Goal: Transaction & Acquisition: Purchase product/service

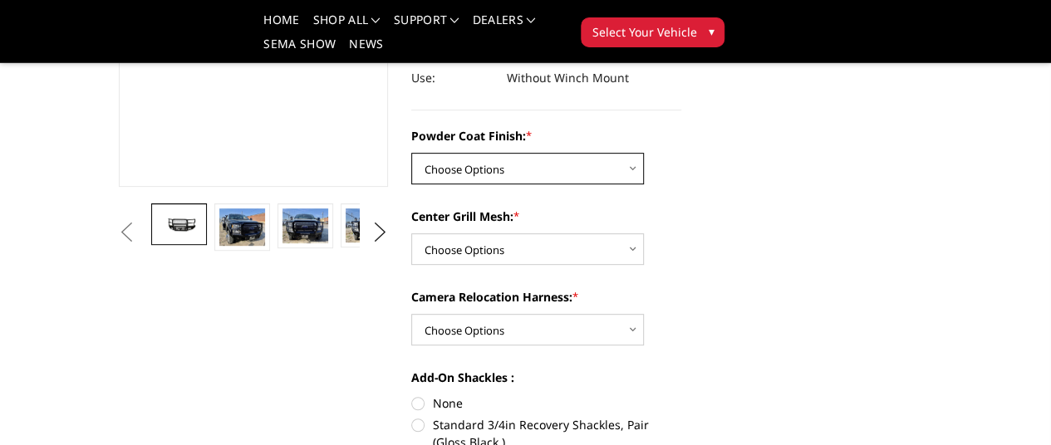
click at [620, 153] on select "Choose Options Bare Metal Gloss Black Powder Coat Textured Black Powder Coat" at bounding box center [527, 169] width 233 height 32
select select "3251"
click at [411, 153] on select "Choose Options Bare Metal Gloss Black Powder Coat Textured Black Powder Coat" at bounding box center [527, 169] width 233 height 32
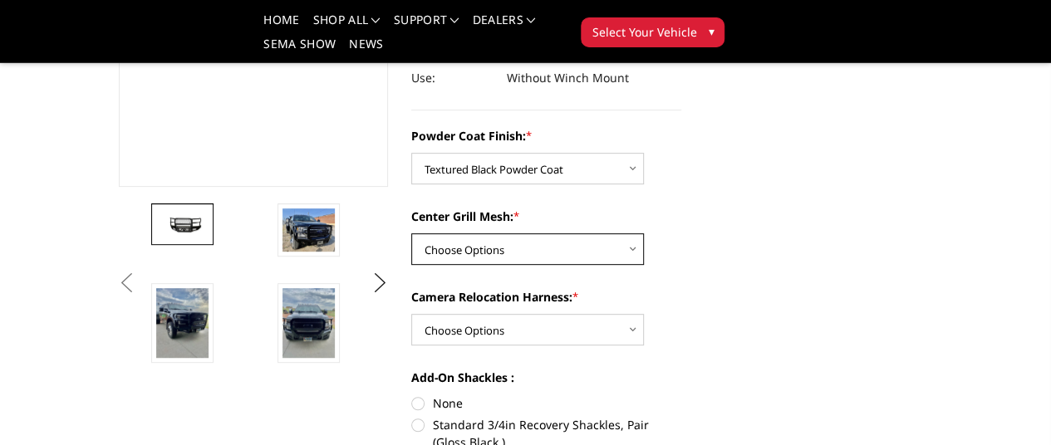
click at [631, 233] on select "Choose Options WITH Expanded Metal in Center Grill WITHOUT Expanded Metal in Ce…" at bounding box center [527, 249] width 233 height 32
click at [681, 170] on div "Powder Coat Finish: * Choose Options Bare Metal Gloss Black Powder Coat Texture…" at bounding box center [546, 358] width 270 height 462
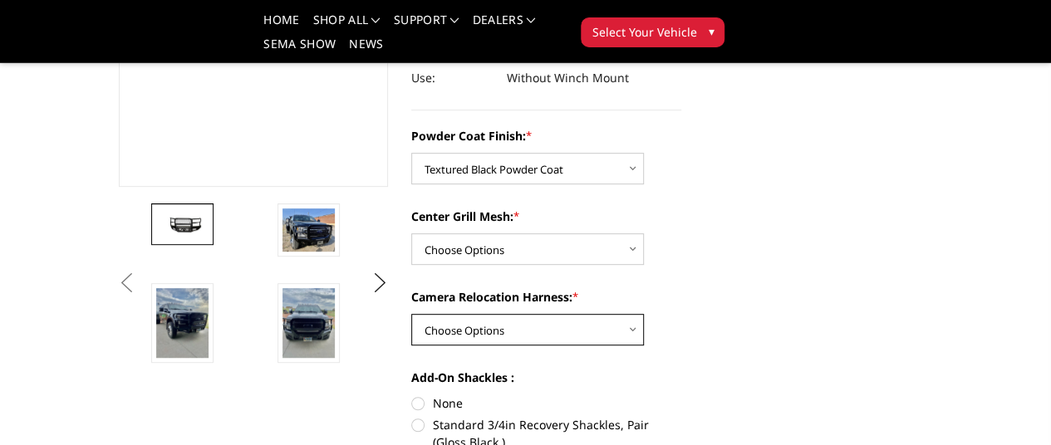
click at [630, 314] on select "Choose Options WITH Camera Relocation Harness WITHOUT Camera Relocation Harness" at bounding box center [527, 330] width 233 height 32
click at [681, 242] on div "Powder Coat Finish: * Choose Options Bare Metal Gloss Black Powder Coat Texture…" at bounding box center [546, 358] width 270 height 462
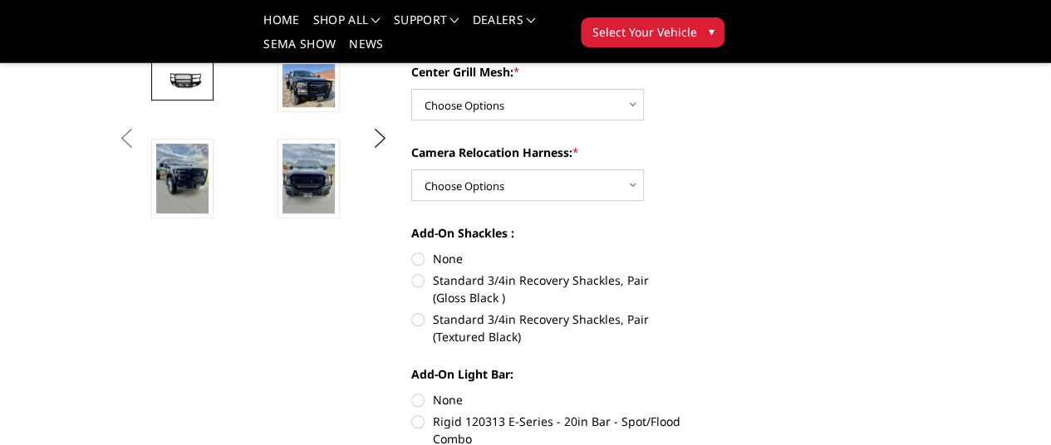
scroll to position [469, 0]
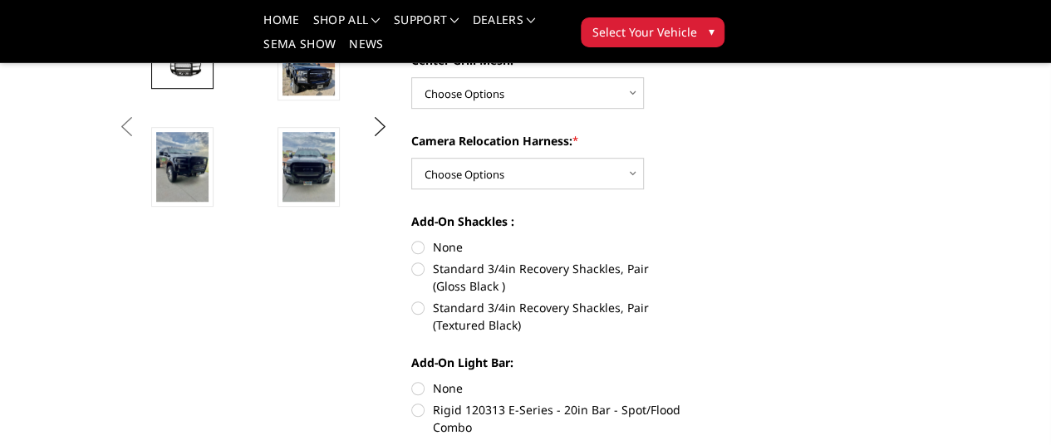
click at [414, 401] on label "Rigid 120313 E-Series - 20in Bar - Spot/Flood Combo" at bounding box center [546, 418] width 270 height 35
click at [681, 380] on input "Rigid 120313 E-Series - 20in Bar - Spot/Flood Combo" at bounding box center [681, 380] width 1 height 1
radio input "true"
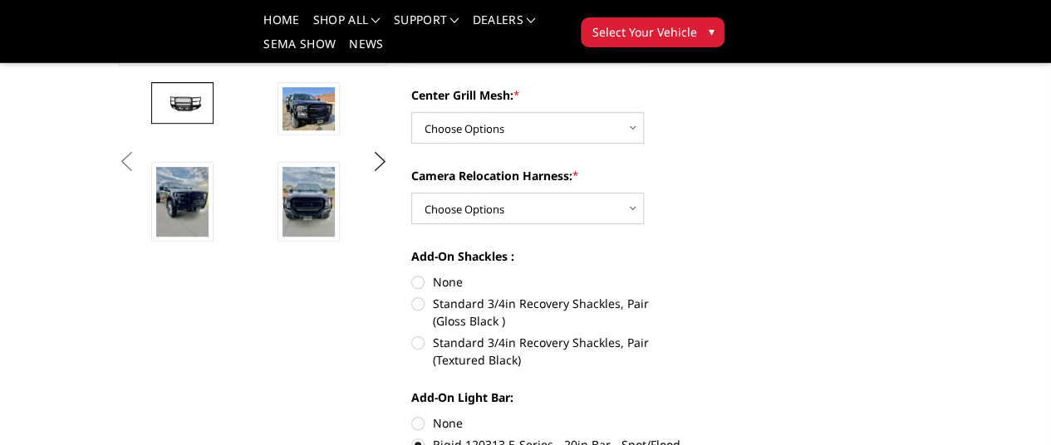
scroll to position [429, 0]
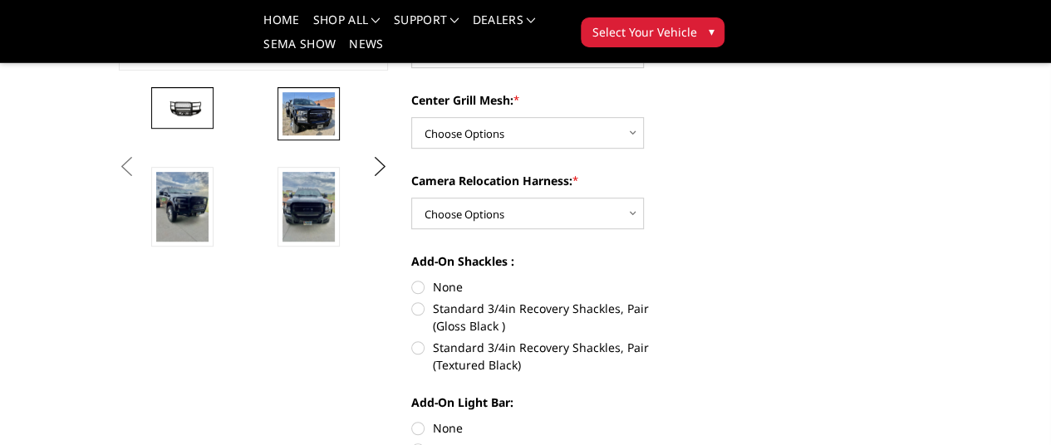
click at [282, 135] on img at bounding box center [308, 113] width 52 height 43
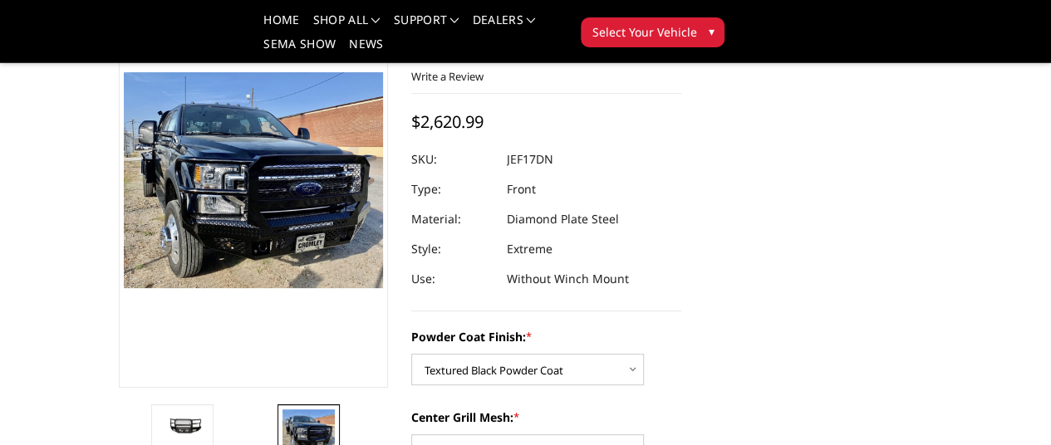
scroll to position [121, 0]
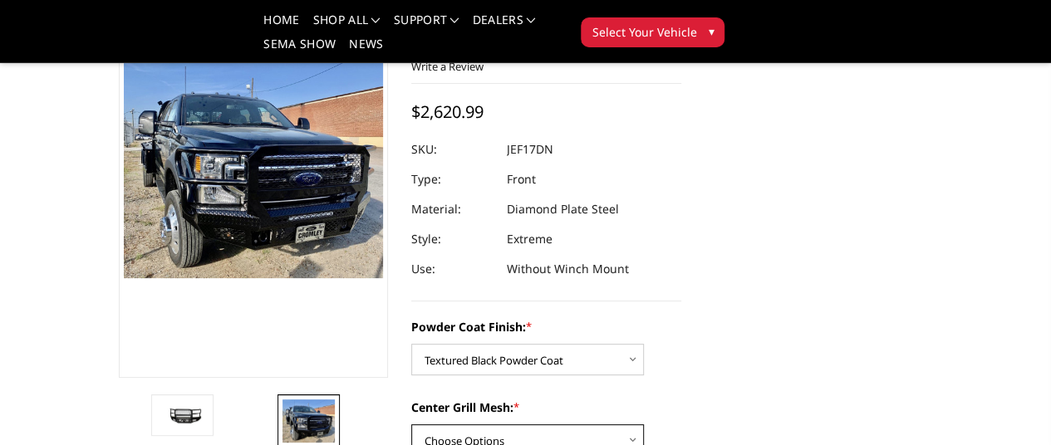
click at [628, 425] on select "Choose Options WITH Expanded Metal in Center Grill WITHOUT Expanded Metal in Ce…" at bounding box center [527, 441] width 233 height 32
select select "3252"
click at [411, 425] on select "Choose Options WITH Expanded Metal in Center Grill WITHOUT Expanded Metal in Ce…" at bounding box center [527, 441] width 233 height 32
click at [572, 425] on select "Choose Options WITH Expanded Metal in Center Grill WITHOUT Expanded Metal in Ce…" at bounding box center [527, 441] width 233 height 32
click at [681, 318] on label "Powder Coat Finish: *" at bounding box center [546, 326] width 270 height 17
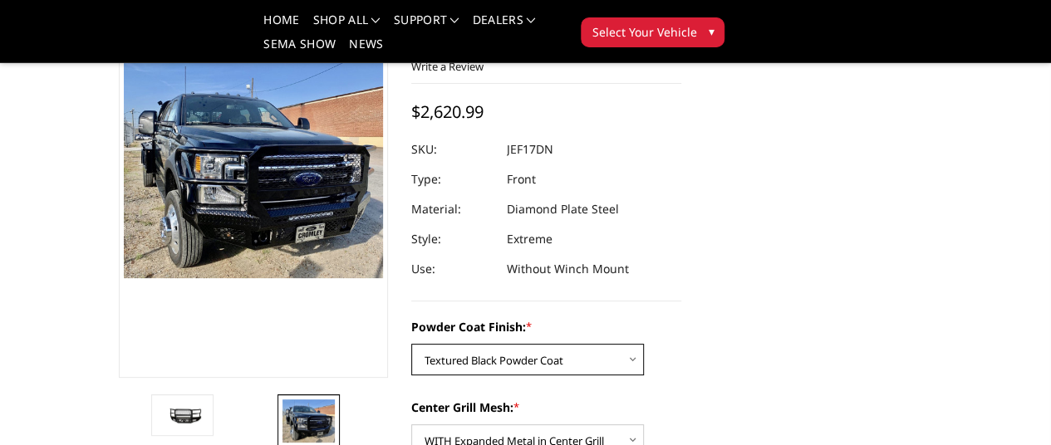
click at [644, 344] on select "Choose Options Bare Metal Gloss Black Powder Coat Textured Black Powder Coat" at bounding box center [527, 360] width 233 height 32
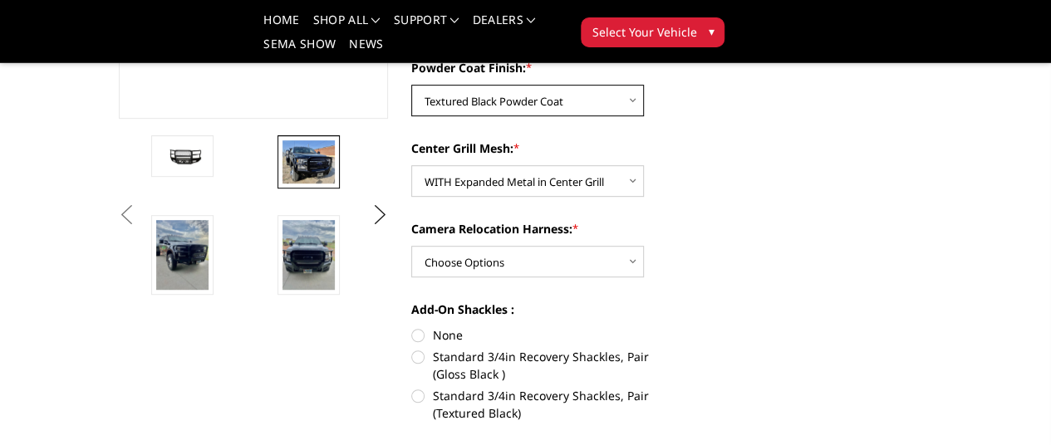
scroll to position [396, 0]
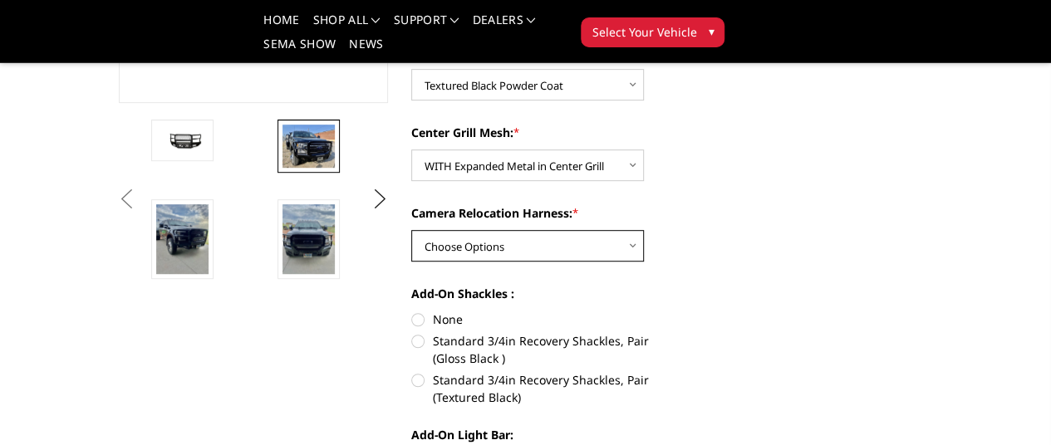
click at [631, 230] on select "Choose Options WITH Camera Relocation Harness WITHOUT Camera Relocation Harness" at bounding box center [527, 246] width 233 height 32
select select "3255"
click at [411, 230] on select "Choose Options WITH Camera Relocation Harness WITHOUT Camera Relocation Harness" at bounding box center [527, 246] width 233 height 32
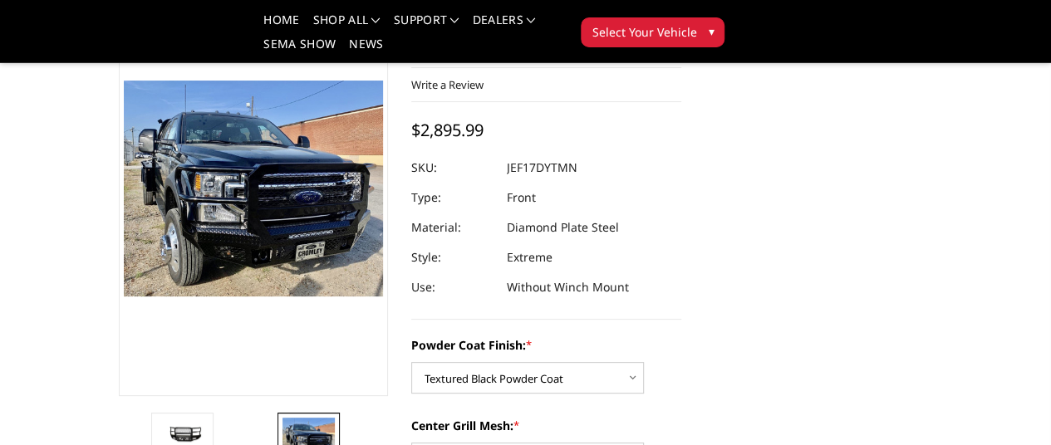
scroll to position [98, 0]
